Goal: Find specific page/section: Find specific page/section

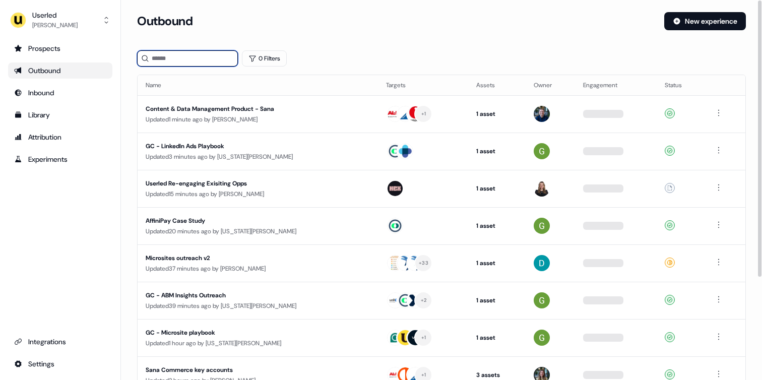
click at [198, 60] on input at bounding box center [187, 58] width 101 height 16
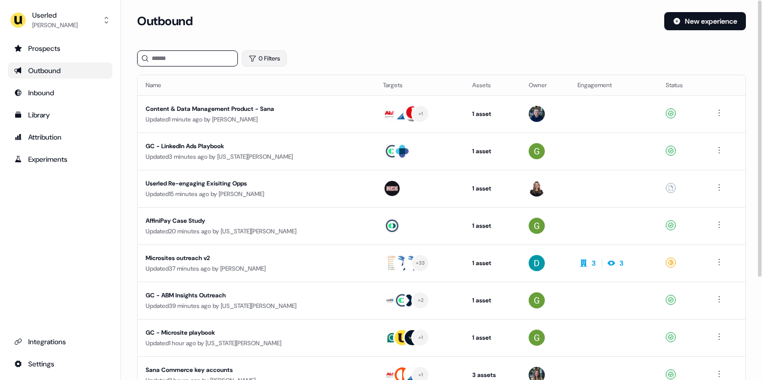
click at [267, 56] on button "0 Filters" at bounding box center [264, 58] width 45 height 16
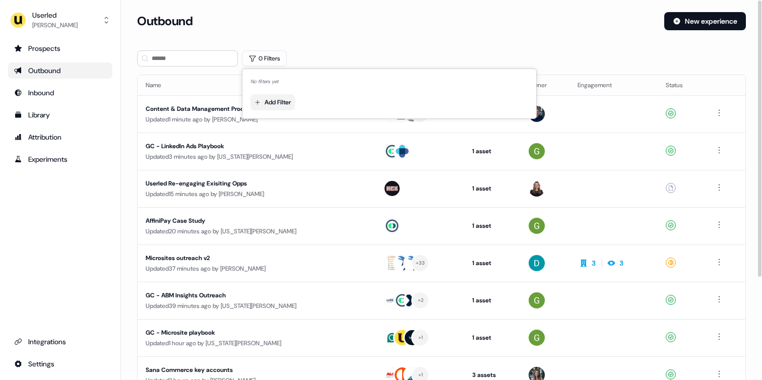
click at [273, 100] on html "For the best experience switch devices to a bigger screen. Go to [DOMAIN_NAME] …" at bounding box center [381, 190] width 762 height 380
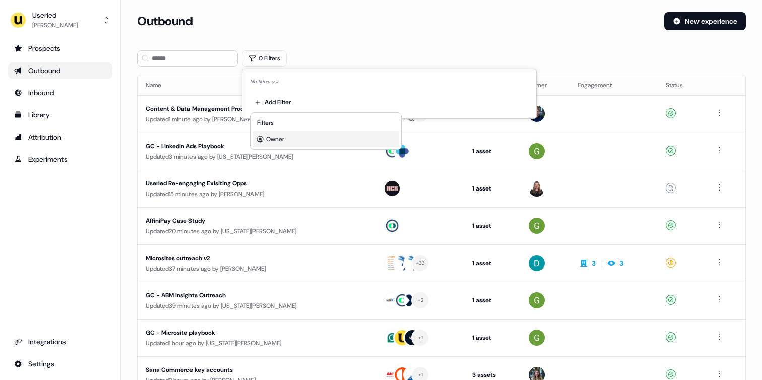
click at [270, 138] on span "Owner" at bounding box center [275, 139] width 18 height 8
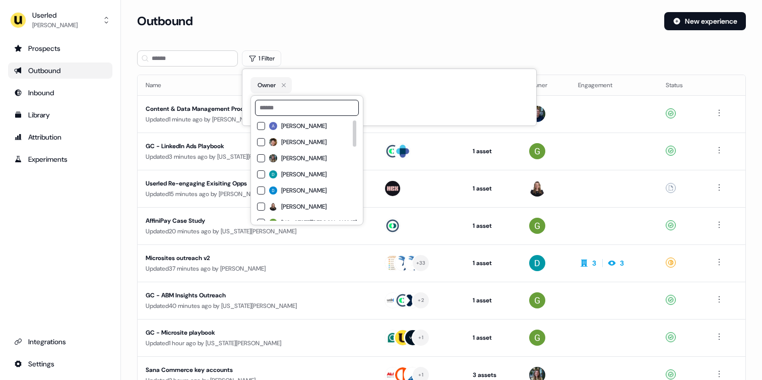
click at [296, 113] on input at bounding box center [307, 108] width 104 height 16
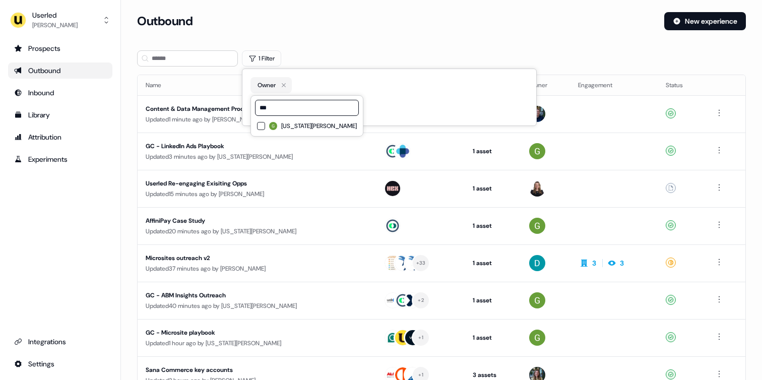
type input "***"
click at [271, 130] on div "[US_STATE][PERSON_NAME]" at bounding box center [307, 126] width 100 height 12
click at [346, 50] on div "1 Filter" at bounding box center [441, 58] width 609 height 16
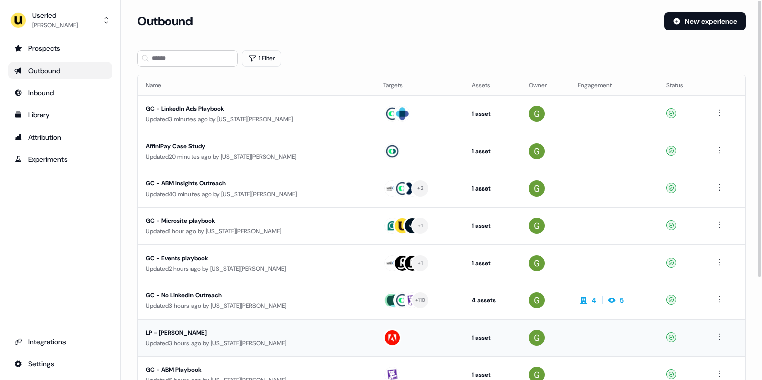
click at [227, 329] on div "LP - [PERSON_NAME]" at bounding box center [241, 332] width 190 height 10
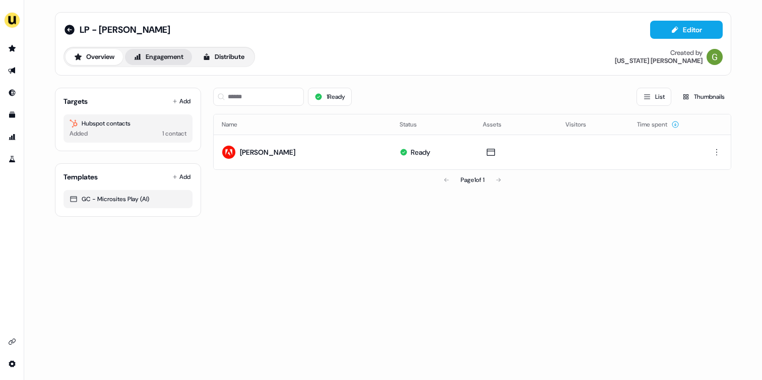
click at [174, 54] on button "Engagement" at bounding box center [158, 57] width 67 height 16
